Goal: Navigation & Orientation: Understand site structure

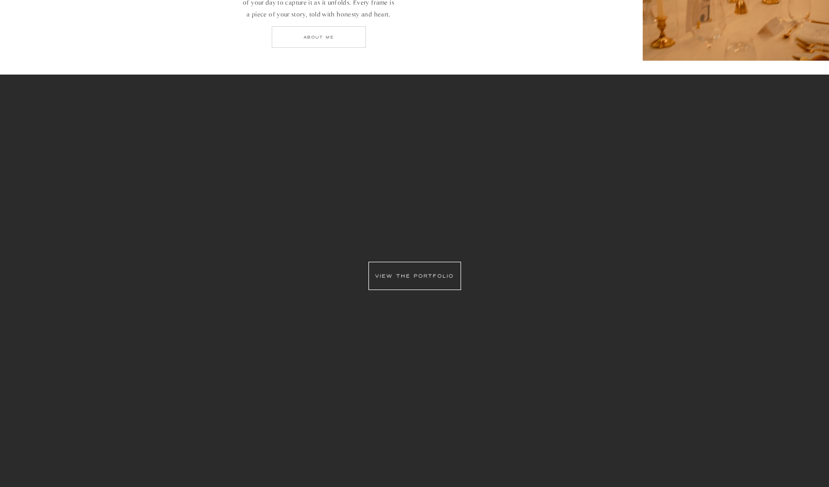
scroll to position [1102, 0]
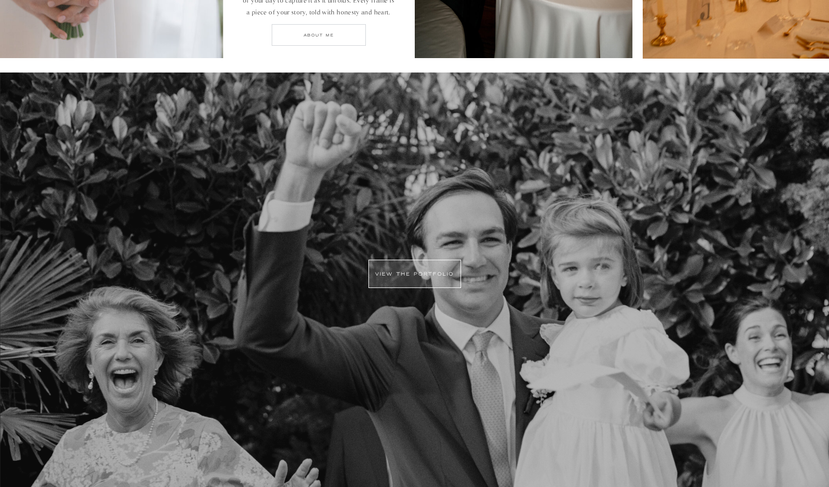
click at [419, 276] on div at bounding box center [414, 274] width 93 height 28
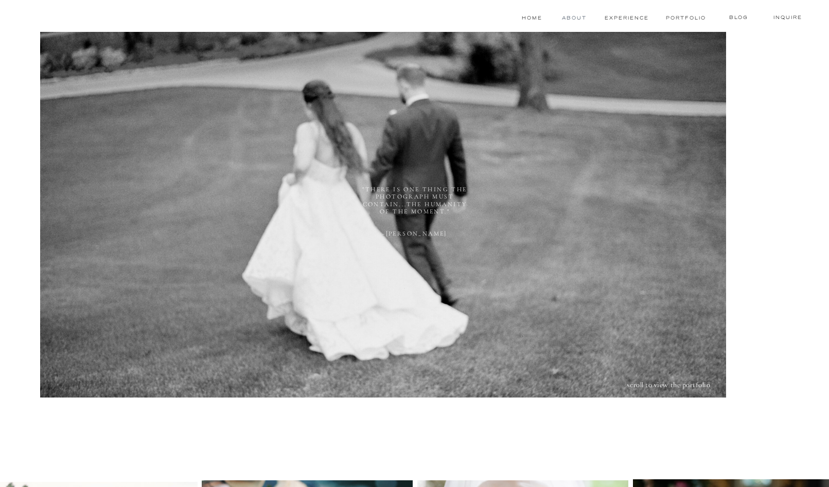
click at [574, 19] on nav "About" at bounding box center [573, 18] width 23 height 8
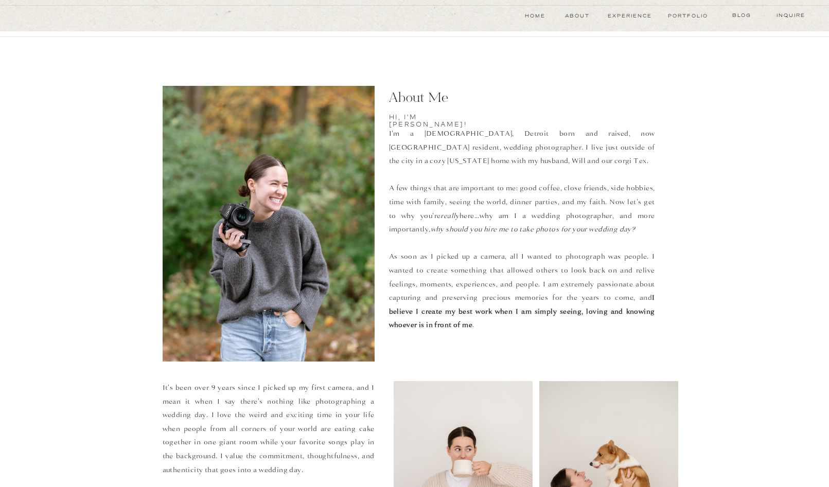
click at [532, 17] on nav "Home" at bounding box center [534, 16] width 23 height 8
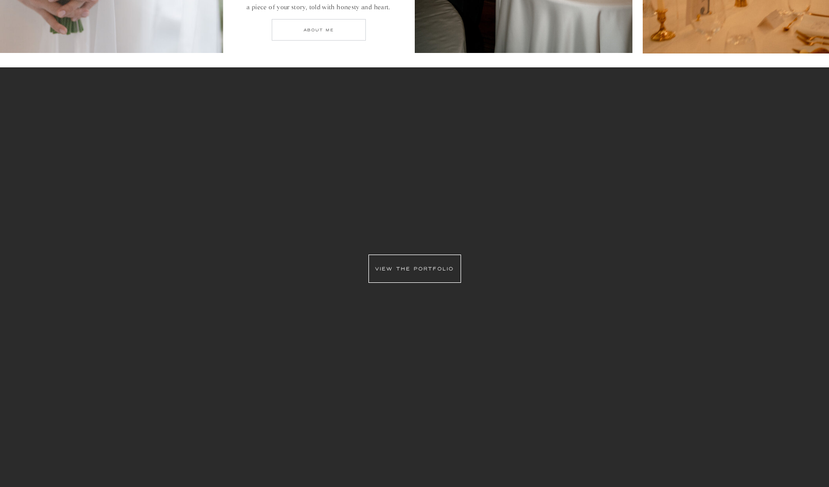
scroll to position [1429, 0]
